Goal: Information Seeking & Learning: Understand process/instructions

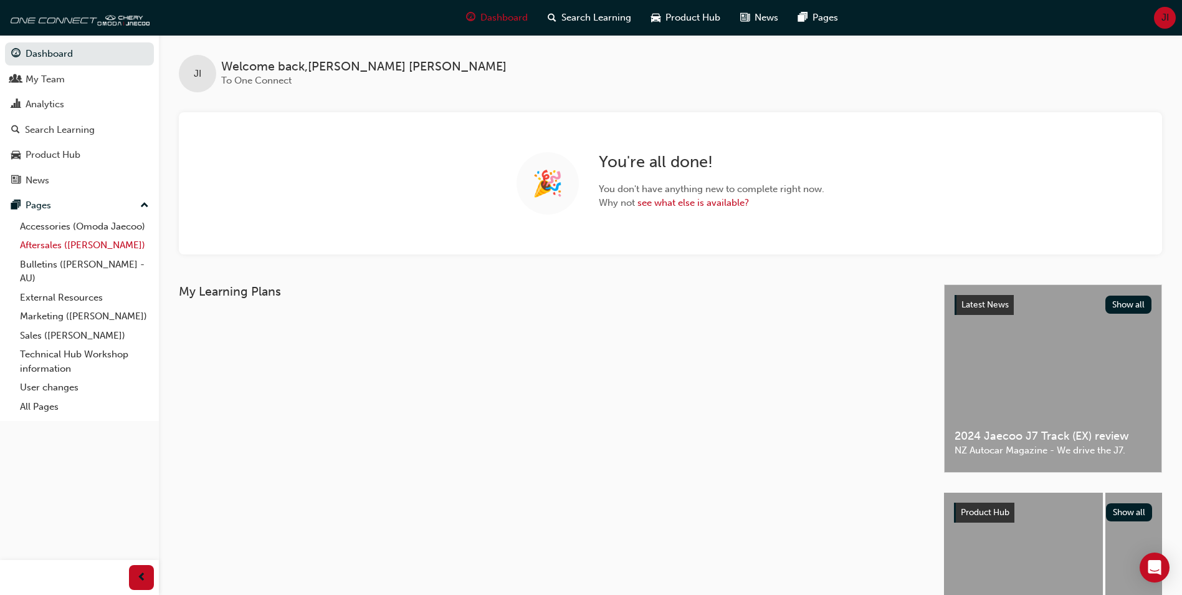
click at [82, 244] on link "Aftersales ([PERSON_NAME])" at bounding box center [84, 245] width 139 height 19
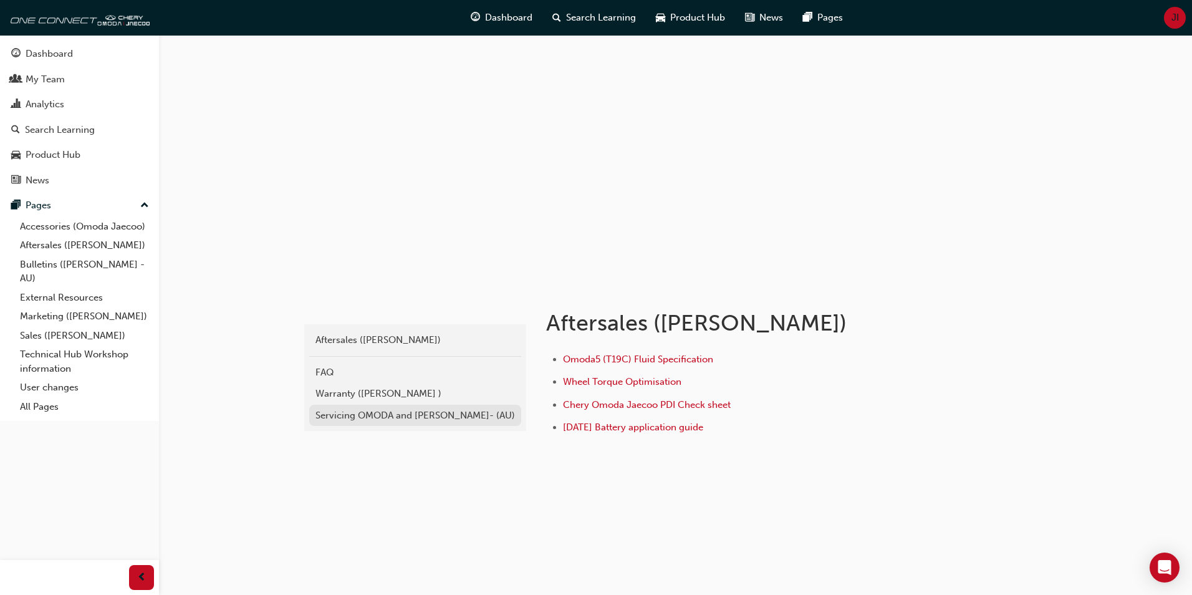
click at [395, 417] on div "Servicing OMODA and [PERSON_NAME]- (AU)" at bounding box center [414, 415] width 199 height 14
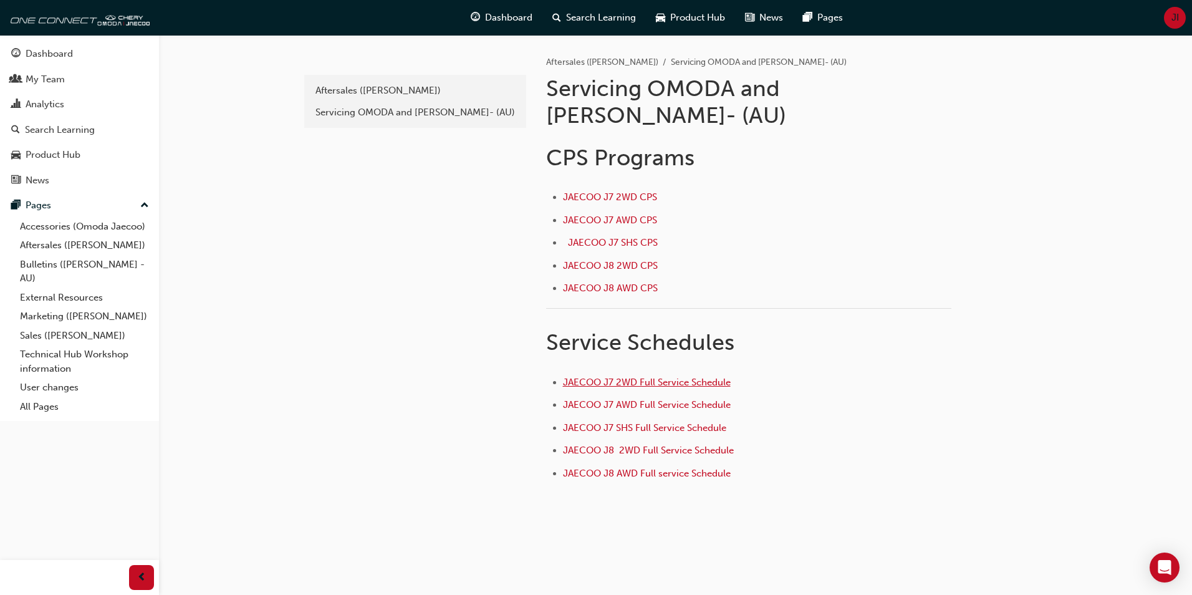
click at [605, 376] on span "JAECOO J7 2WD Full Service Schedule" at bounding box center [647, 381] width 168 height 11
click at [619, 191] on span "JAECOO J7 2WD CPS ﻿" at bounding box center [611, 196] width 97 height 11
click at [595, 214] on span "JAECOO J7 AWD CPS ﻿" at bounding box center [611, 219] width 97 height 11
click at [47, 386] on link "User changes" at bounding box center [84, 387] width 139 height 19
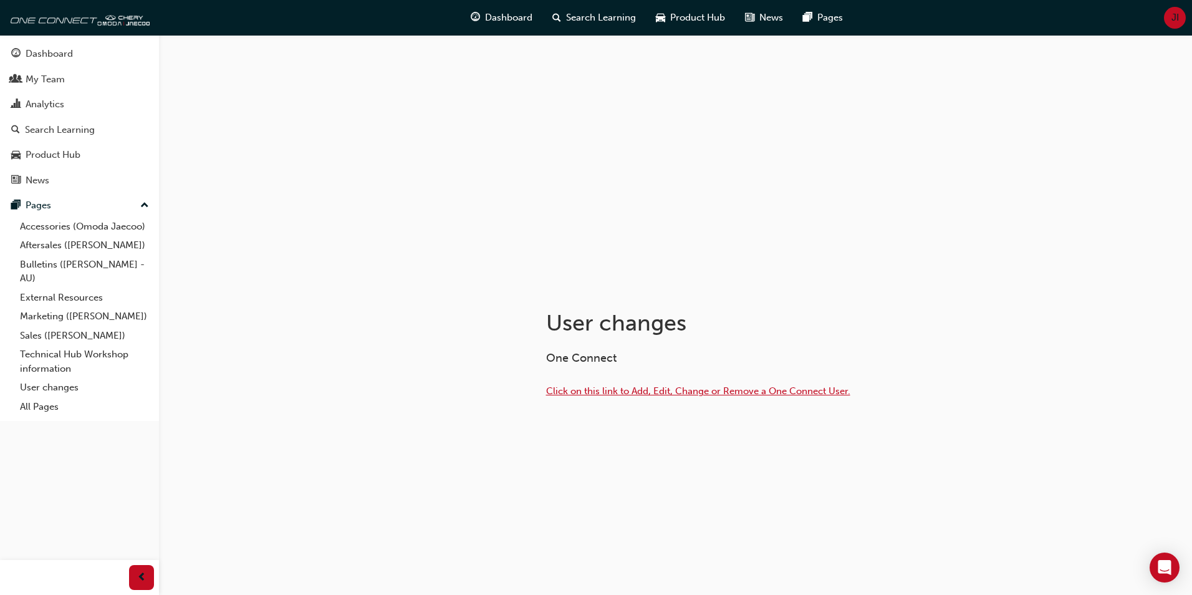
click at [641, 391] on span "Click on this link to Add, Edit, Change or Remove a One Connect User." at bounding box center [698, 390] width 304 height 11
